Goal: Task Accomplishment & Management: Complete application form

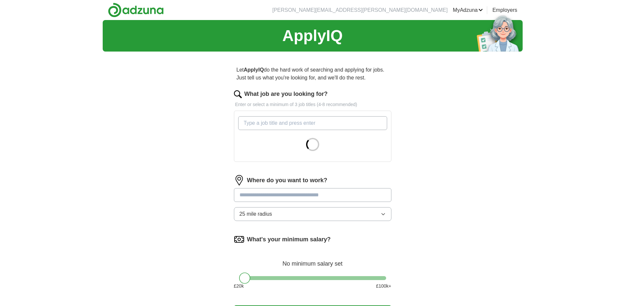
scroll to position [2514, 0]
click at [286, 123] on input "What job are you looking for?" at bounding box center [312, 123] width 149 height 14
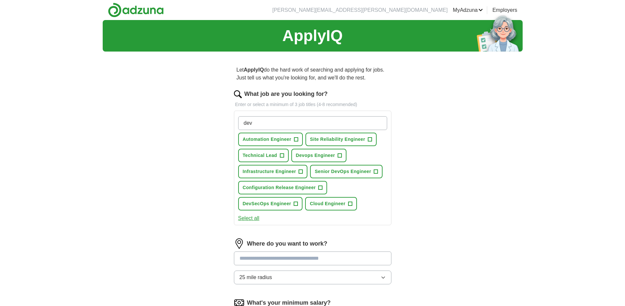
type input "dev"
click at [338, 153] on span "+" at bounding box center [340, 155] width 4 height 5
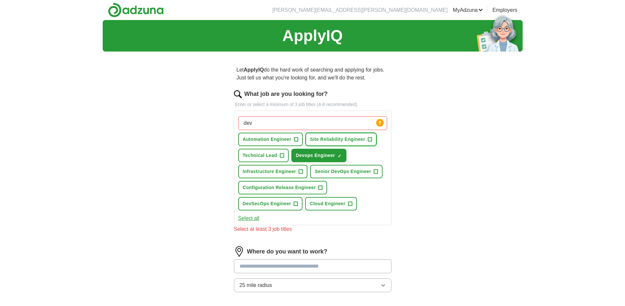
click at [371, 139] on span "+" at bounding box center [370, 139] width 4 height 5
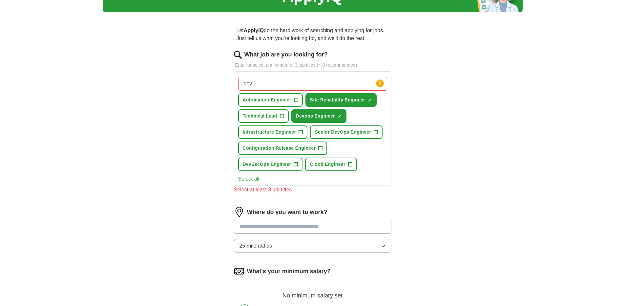
click at [301, 226] on input at bounding box center [312, 227] width 157 height 14
type input "*"
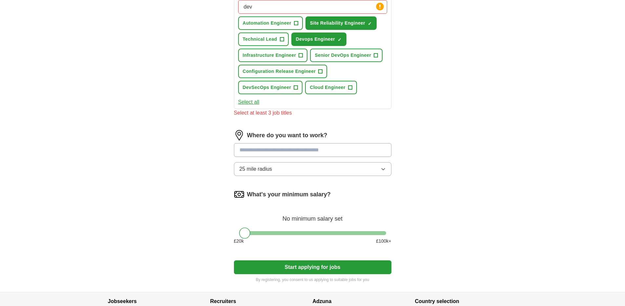
scroll to position [118, 0]
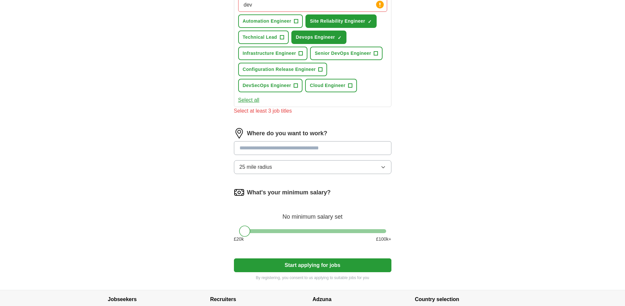
click at [291, 165] on div "Where do you want to work? 25 mile radius" at bounding box center [312, 153] width 157 height 51
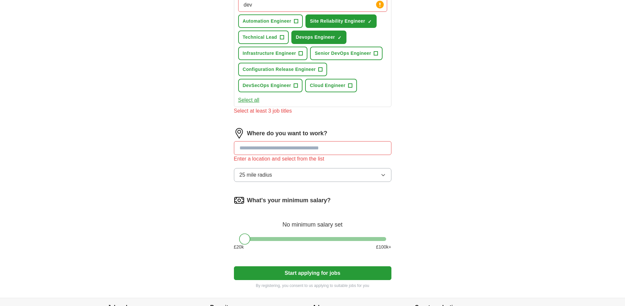
click at [290, 171] on button "25 mile radius" at bounding box center [312, 175] width 157 height 14
click at [181, 224] on div "ApplyIQ Let ApplyIQ do the hard work of searching and applying for jobs. Just t…" at bounding box center [313, 99] width 420 height 395
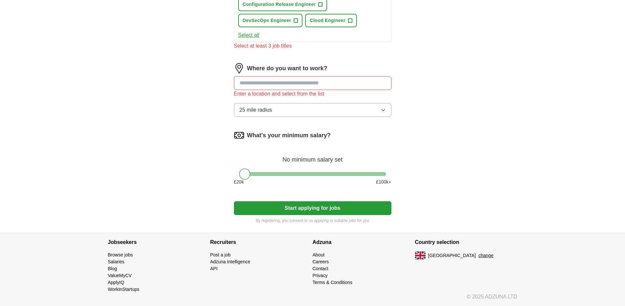
scroll to position [0, 0]
